Goal: Find contact information

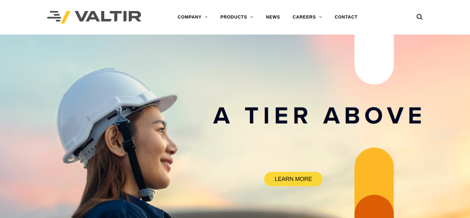
drag, startPoint x: 147, startPoint y: 17, endPoint x: 107, endPoint y: 19, distance: 39.9
click at [107, 19] on div at bounding box center [100, 17] width 106 height 35
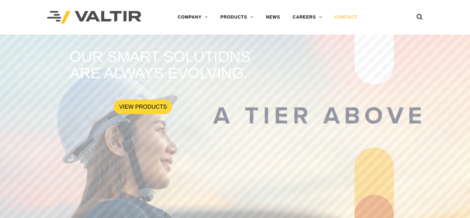
click at [345, 17] on link "CONTACT" at bounding box center [346, 17] width 35 height 13
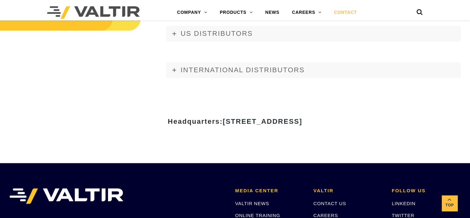
scroll to position [760, 0]
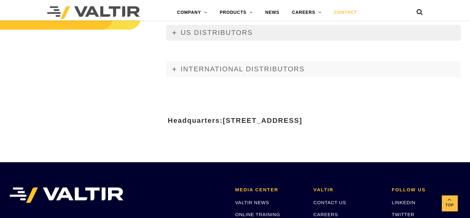
click at [175, 34] on icon at bounding box center [174, 33] width 4 height 4
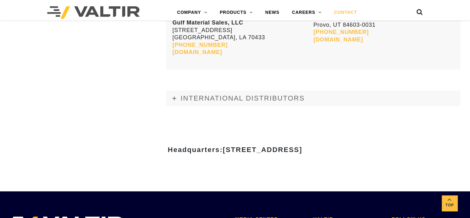
scroll to position [2717, 0]
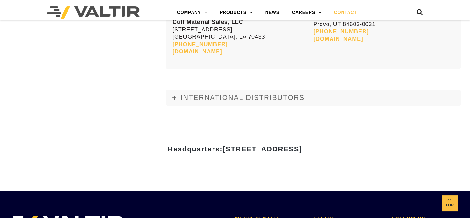
drag, startPoint x: 369, startPoint y: 67, endPoint x: 161, endPoint y: 67, distance: 208.5
click at [161, 145] on h3 "Headquarters: 15601 Dallas Parkway, Suite 525 | Addison, TX 75001" at bounding box center [235, 149] width 367 height 8
copy span "15601 Dallas Parkway, Suite 525 | Addison, TX 75001"
